Goal: Task Accomplishment & Management: Manage account settings

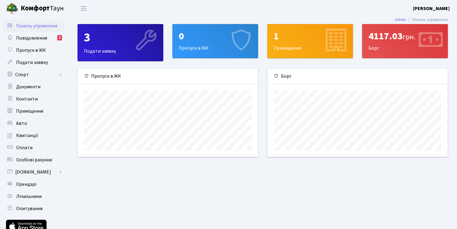
scroll to position [88, 180]
click at [37, 145] on link "Оплати" at bounding box center [33, 148] width 61 height 12
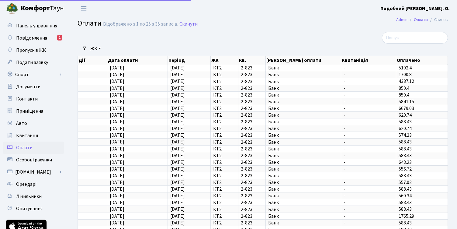
select select "25"
click at [26, 137] on span "Квитанції" at bounding box center [27, 135] width 22 height 7
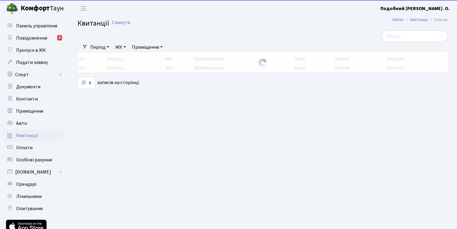
select select "25"
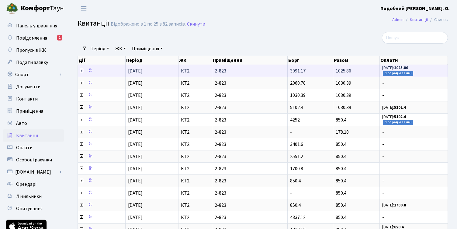
click at [80, 72] on icon at bounding box center [81, 70] width 5 height 5
click at [82, 73] on icon at bounding box center [81, 70] width 5 height 5
click at [83, 73] on icon at bounding box center [81, 70] width 5 height 5
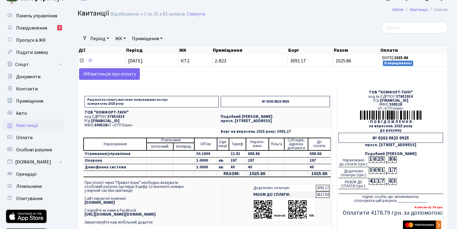
scroll to position [3, 0]
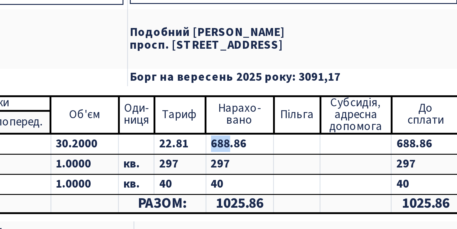
drag, startPoint x: 74, startPoint y: 53, endPoint x: 67, endPoint y: 53, distance: 7.6
click at [246, 157] on td "688.86" at bounding box center [257, 160] width 23 height 7
drag, startPoint x: 75, startPoint y: 59, endPoint x: 65, endPoint y: 59, distance: 10.3
click at [84, 164] on tr "Охорона 1.0000 кв. 297 297 297" at bounding box center [207, 167] width 247 height 7
click at [246, 170] on td "40" at bounding box center [257, 173] width 23 height 7
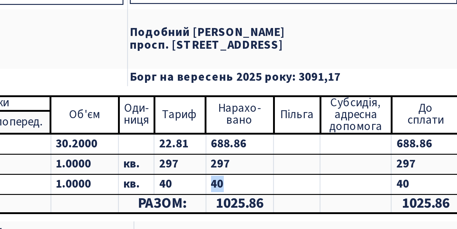
click at [246, 170] on td "40" at bounding box center [257, 173] width 23 height 7
click at [269, 145] on td "Пільга" at bounding box center [277, 151] width 16 height 12
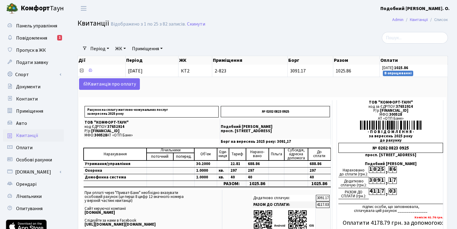
scroll to position [0, 0]
click at [438, 11] on b "Подобний [PERSON_NAME]. О." at bounding box center [415, 8] width 69 height 7
click at [408, 37] on link "Вийти" at bounding box center [419, 33] width 61 height 9
